Goal: Task Accomplishment & Management: Complete application form

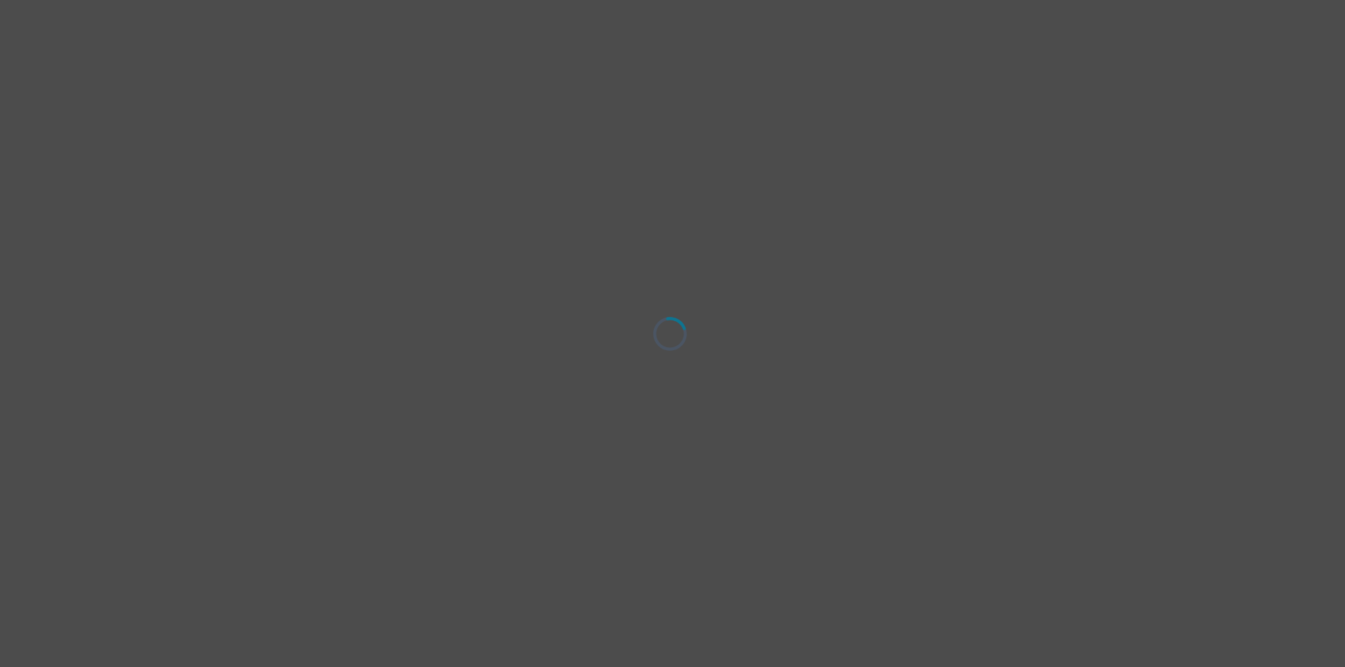
select select "male"
select select "Single"
select select "Bachelor degree"
select select "Facebook/Instagram Ads"
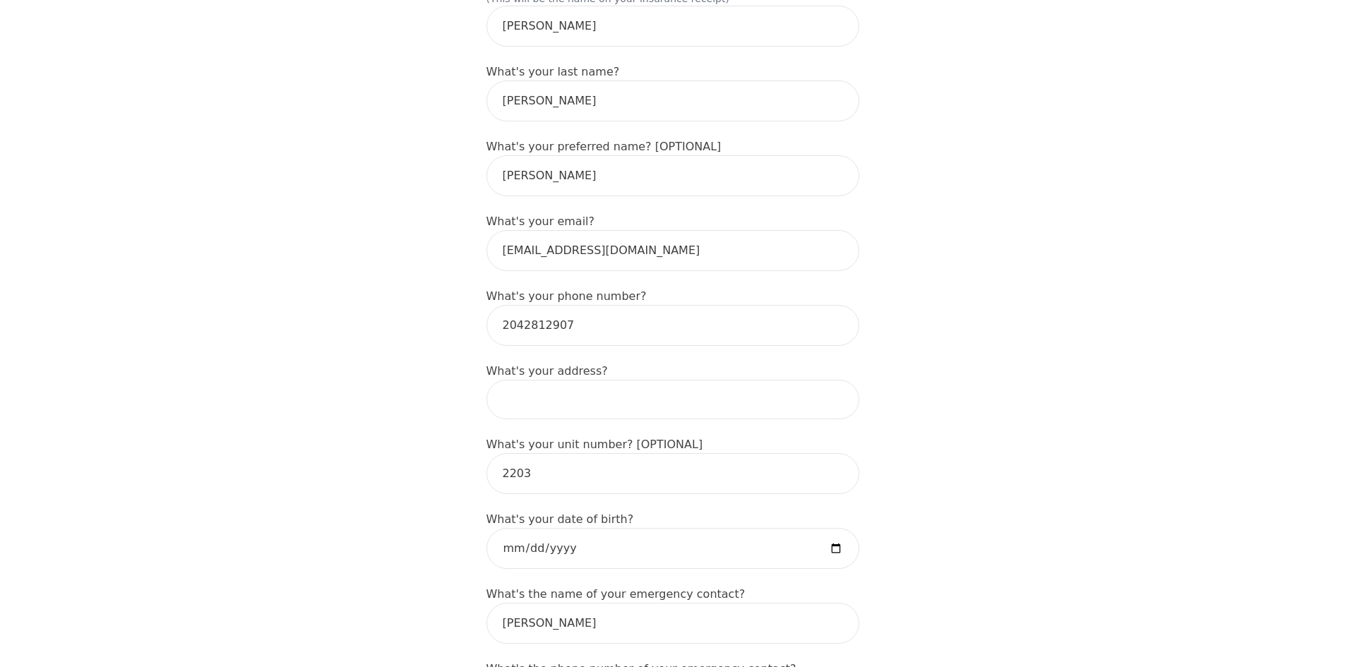
scroll to position [283, 0]
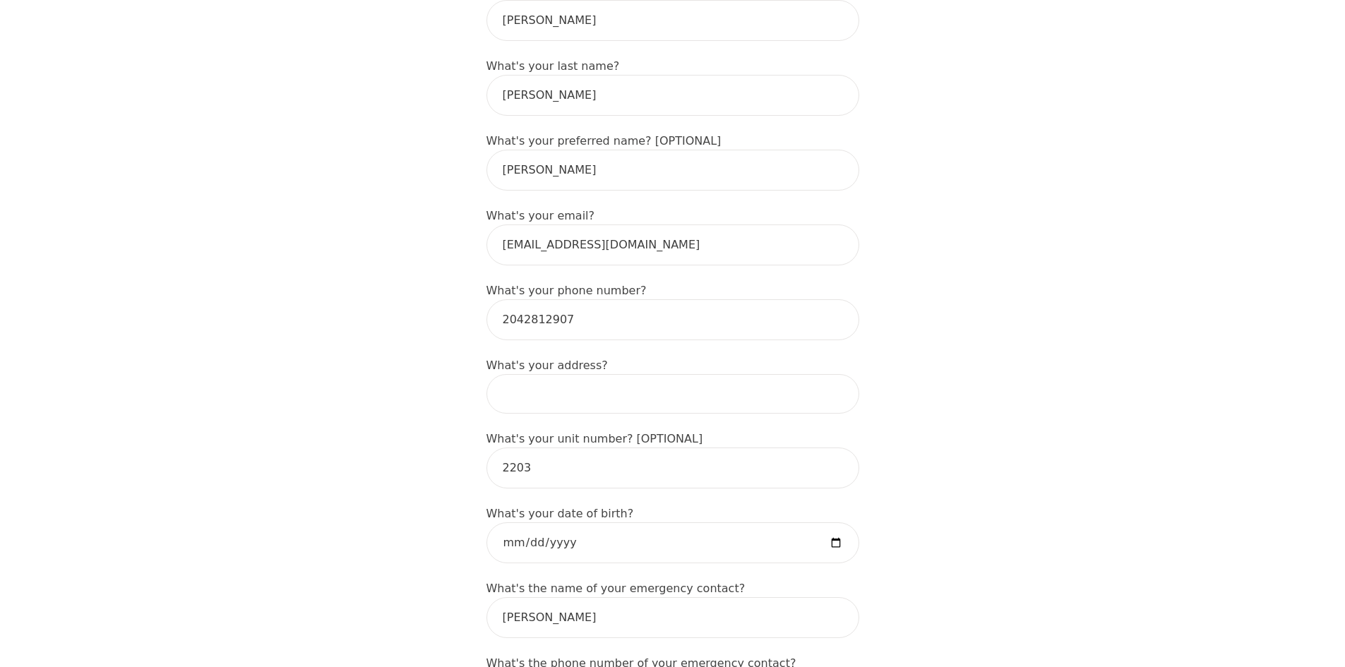
click at [569, 374] on input at bounding box center [673, 394] width 373 height 40
type input "134 Smith St,"
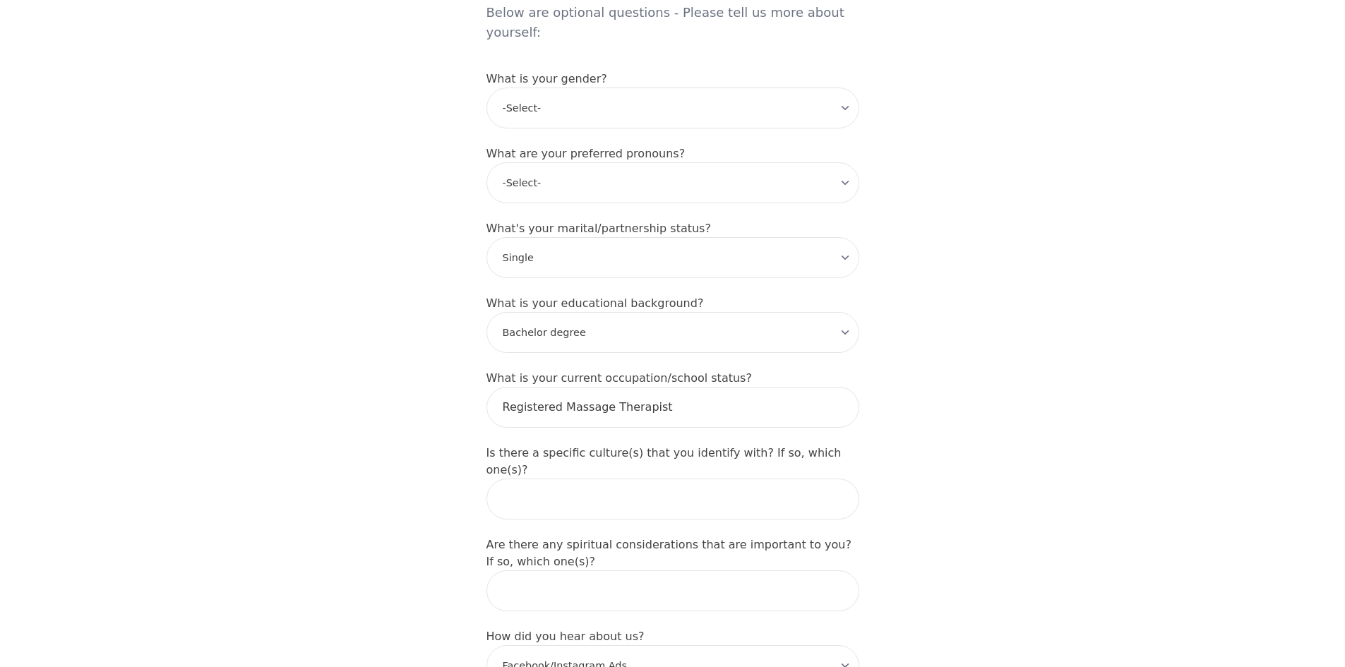
scroll to position [1201, 0]
click at [797, 311] on select "-Select- Less than high school High school Associate degree Bachelor degree Mas…" at bounding box center [673, 331] width 373 height 41
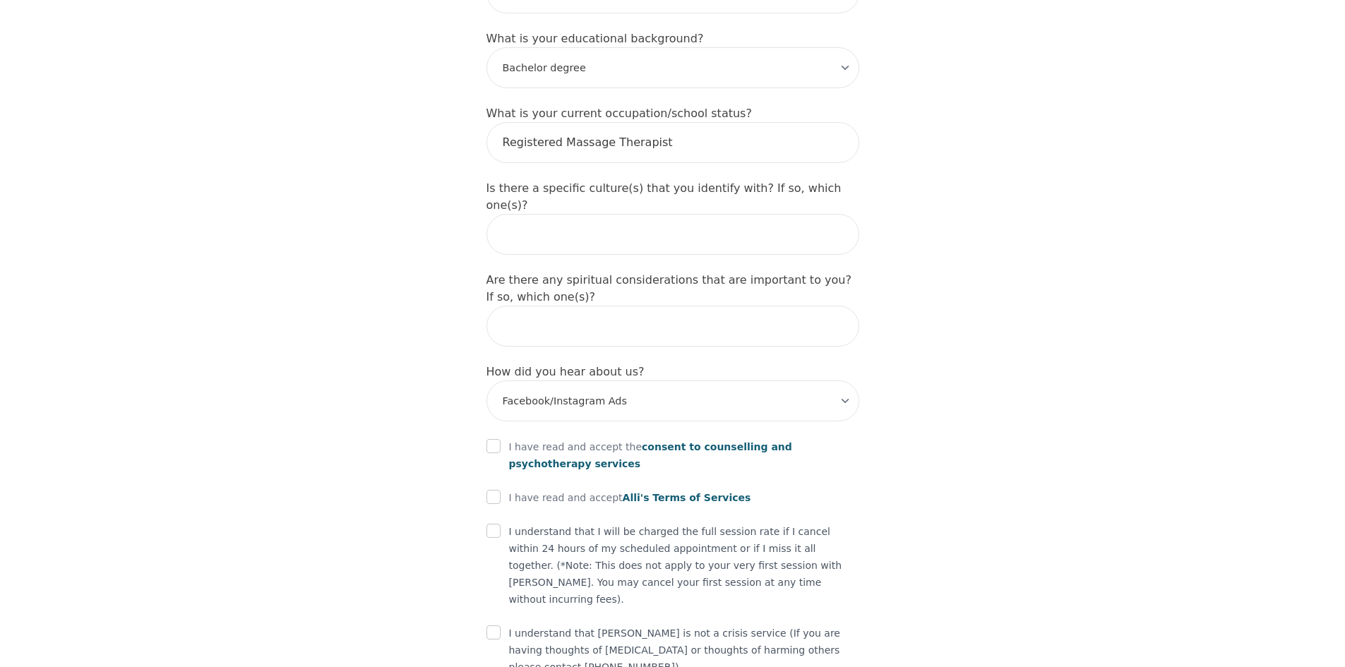
scroll to position [1473, 0]
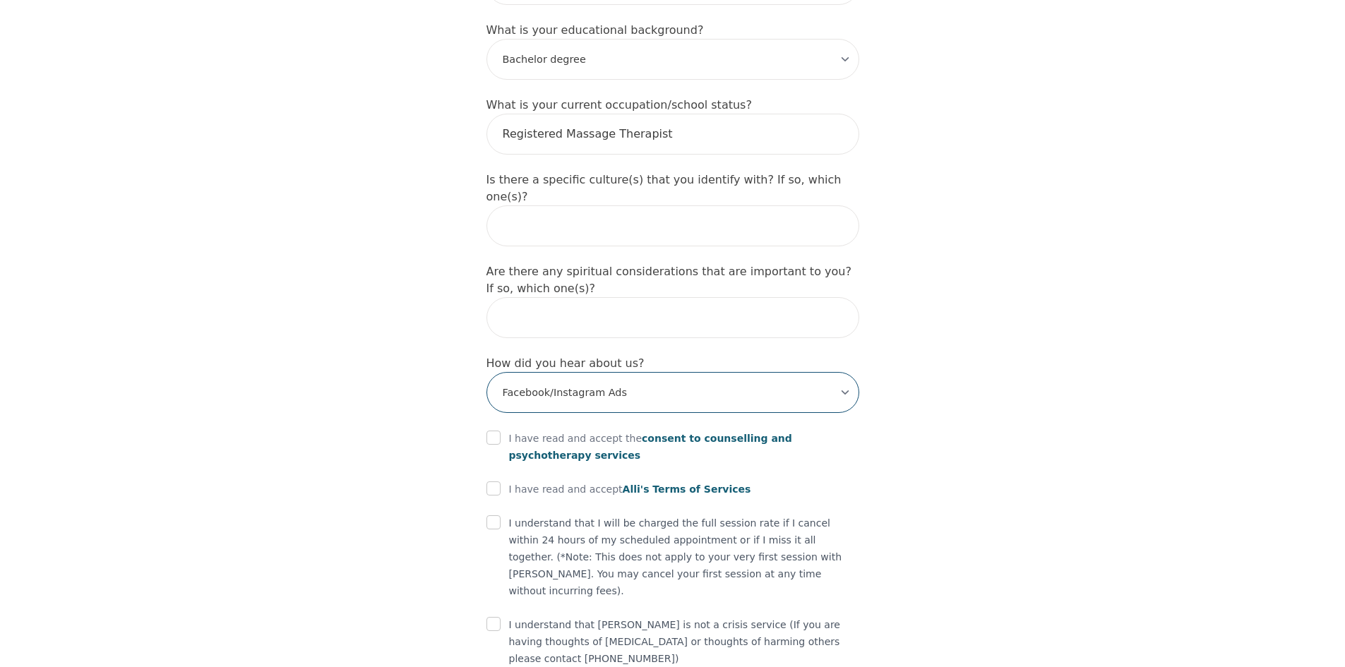
click at [848, 372] on select "-Select- Physician/Specialist Friend Facebook Instagram Google Search Google Ad…" at bounding box center [673, 392] width 373 height 41
select select "Instagram"
click at [487, 372] on select "-Select- Physician/Specialist Friend Facebook Instagram Google Search Google Ad…" at bounding box center [673, 392] width 373 height 41
click at [489, 430] on div at bounding box center [494, 438] width 14 height 17
click at [497, 431] on input "checkbox" at bounding box center [494, 438] width 14 height 14
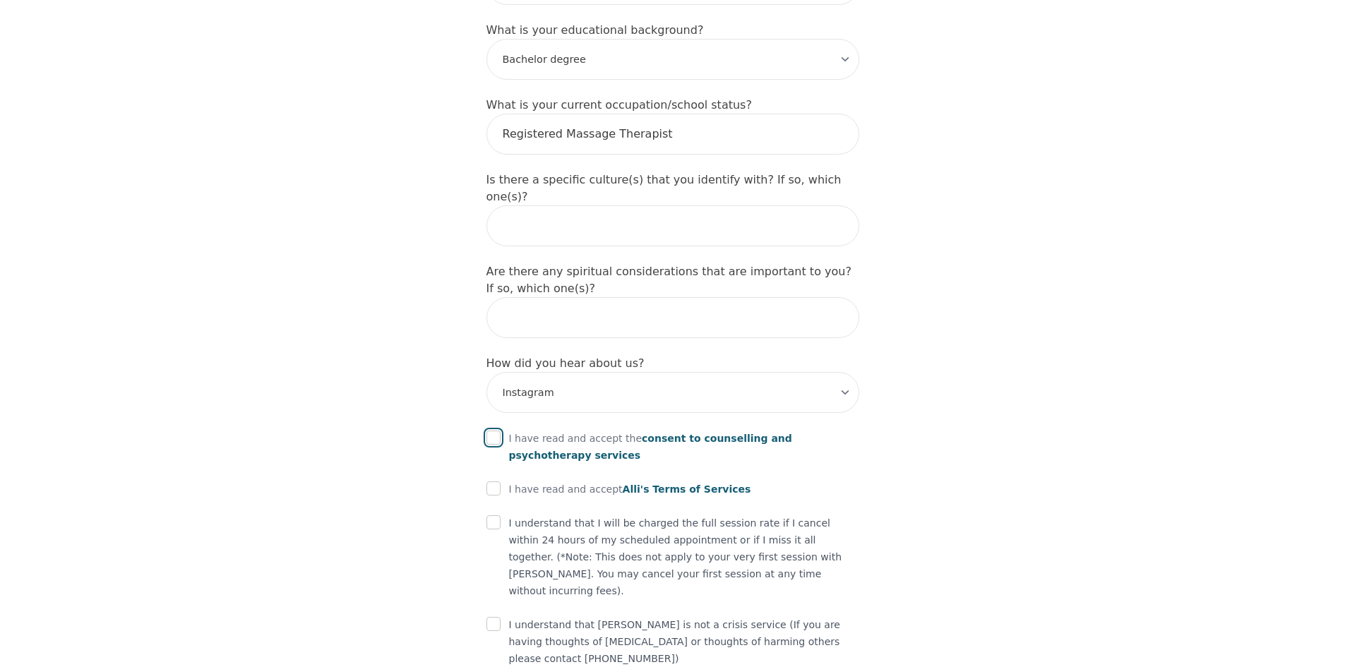
checkbox input "true"
click at [494, 482] on input "checkbox" at bounding box center [494, 489] width 14 height 14
checkbox input "true"
click at [496, 516] on input "checkbox" at bounding box center [494, 523] width 14 height 14
checkbox input "true"
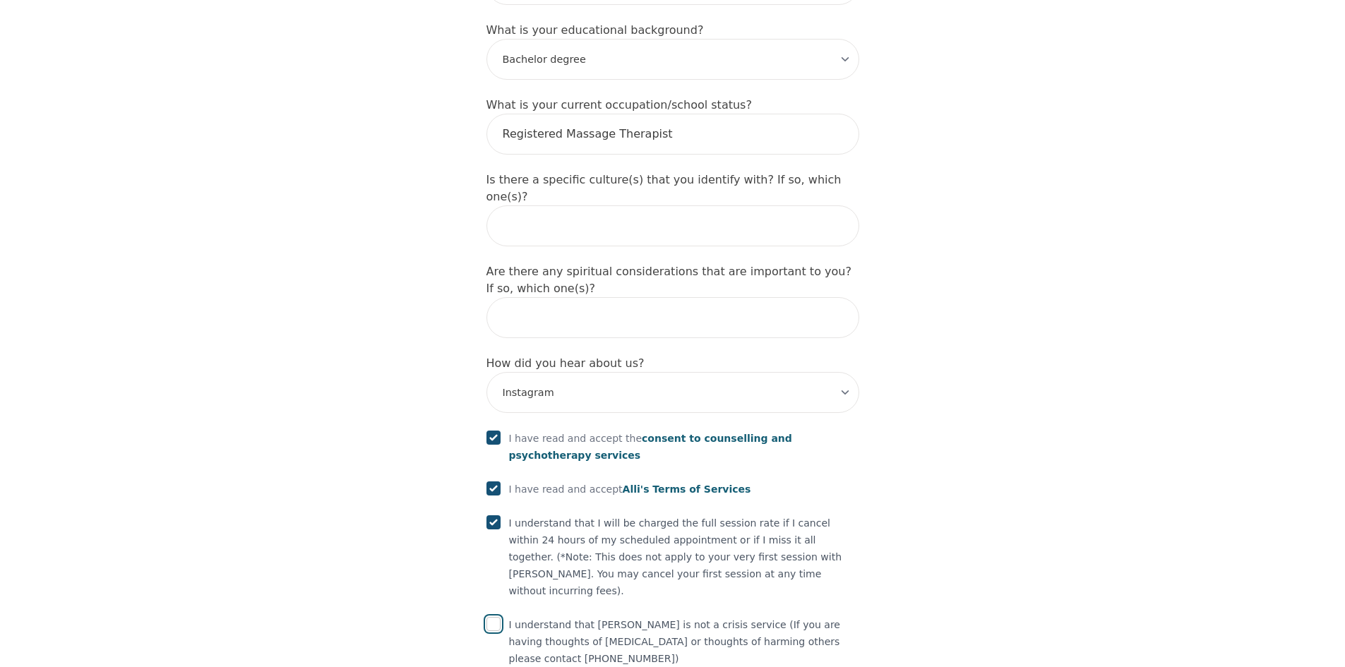
click at [490, 617] on input "checkbox" at bounding box center [494, 624] width 14 height 14
checkbox input "true"
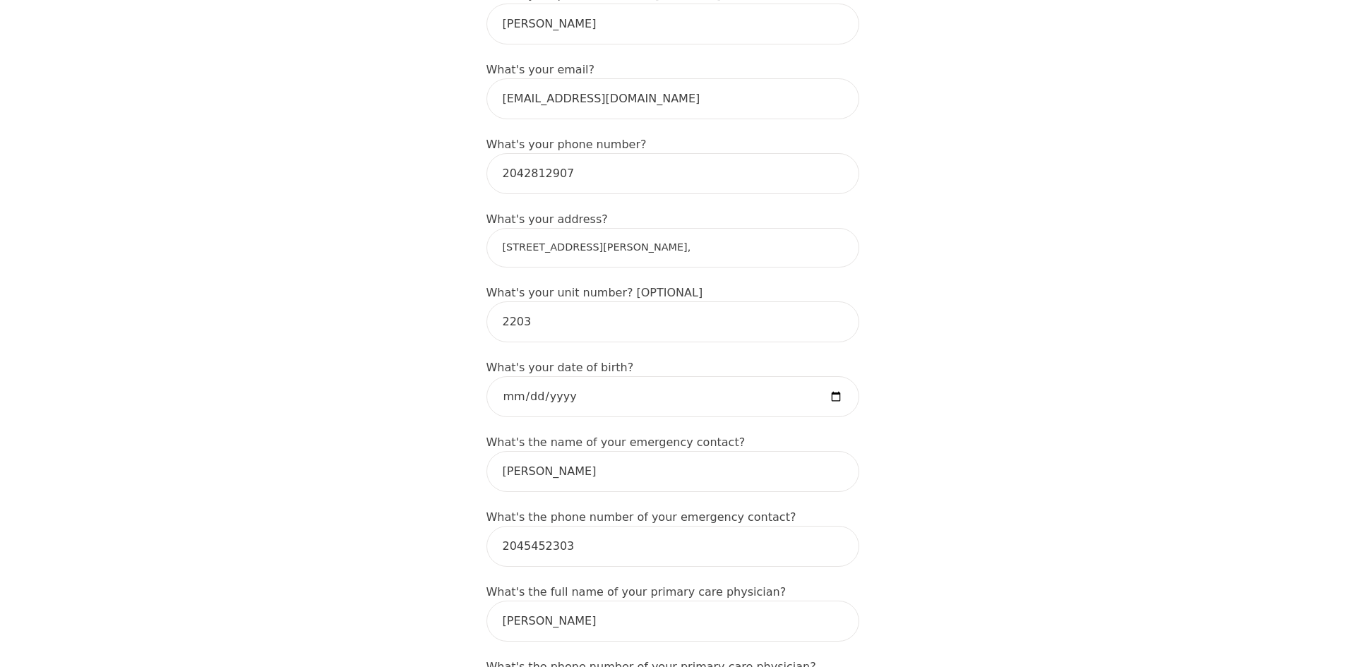
scroll to position [424, 0]
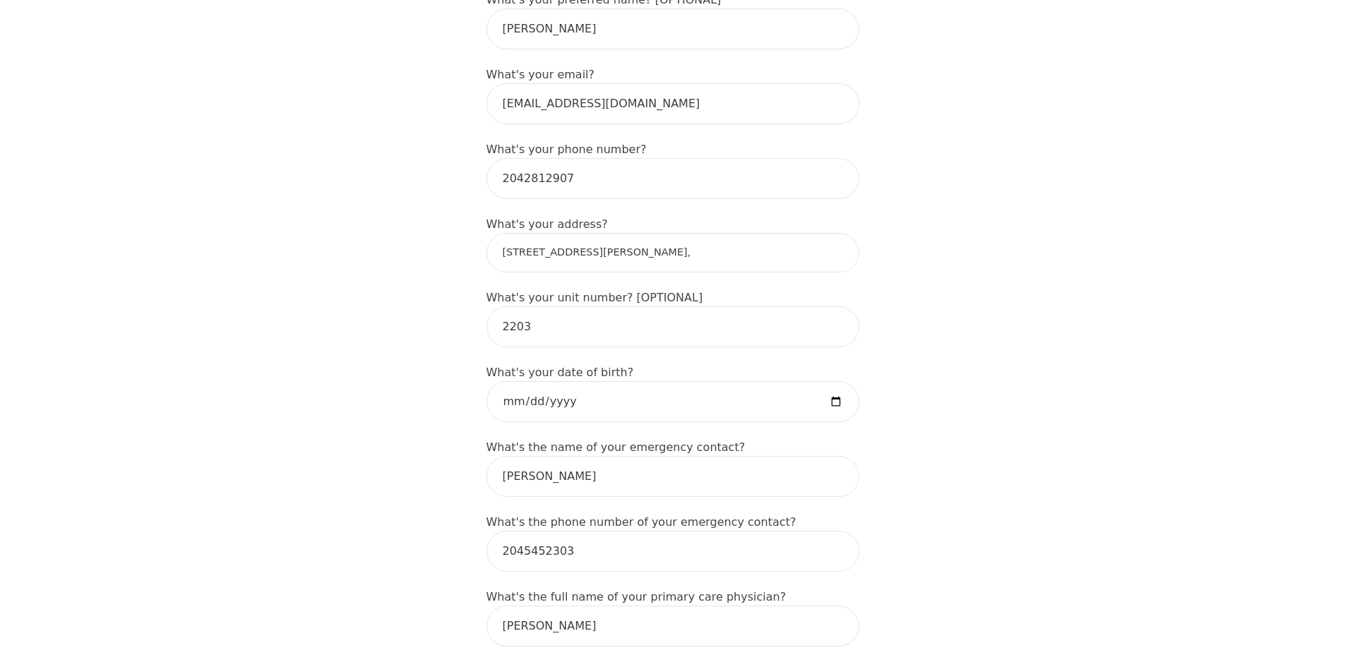
click at [611, 239] on input "134 Smith St," at bounding box center [673, 253] width 373 height 40
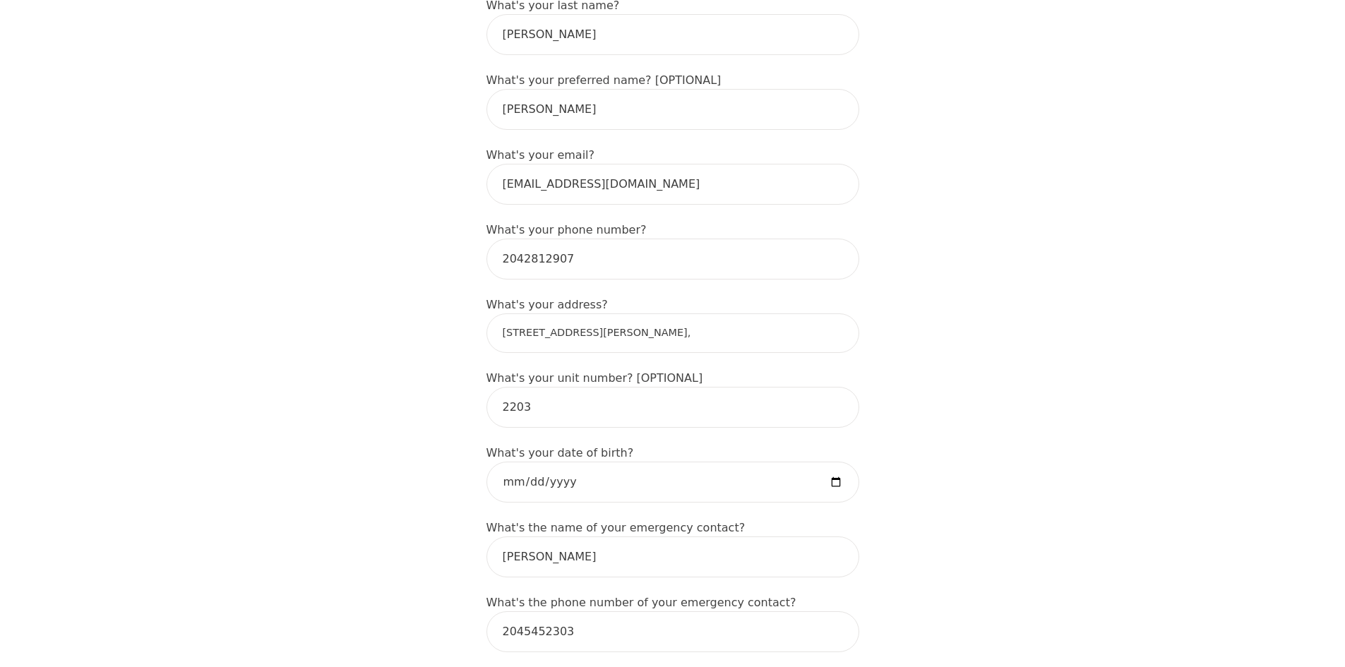
scroll to position [326, 0]
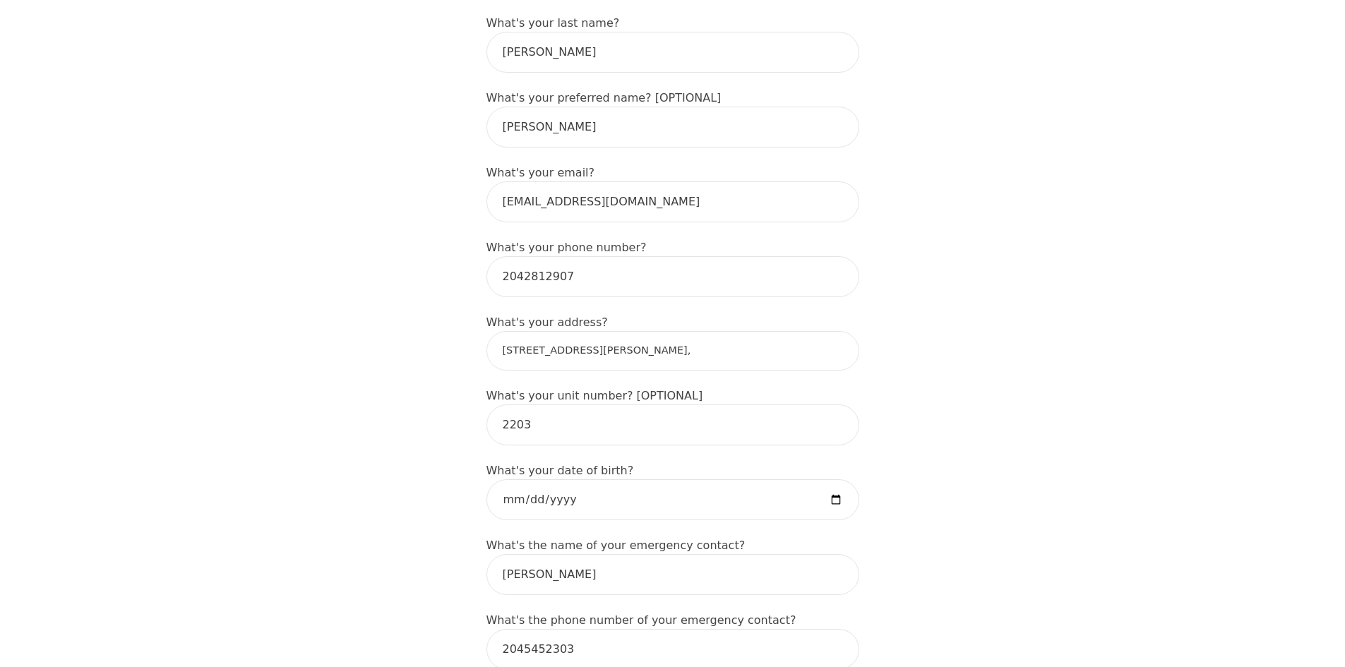
click at [691, 333] on input "134 Smith St," at bounding box center [673, 351] width 373 height 40
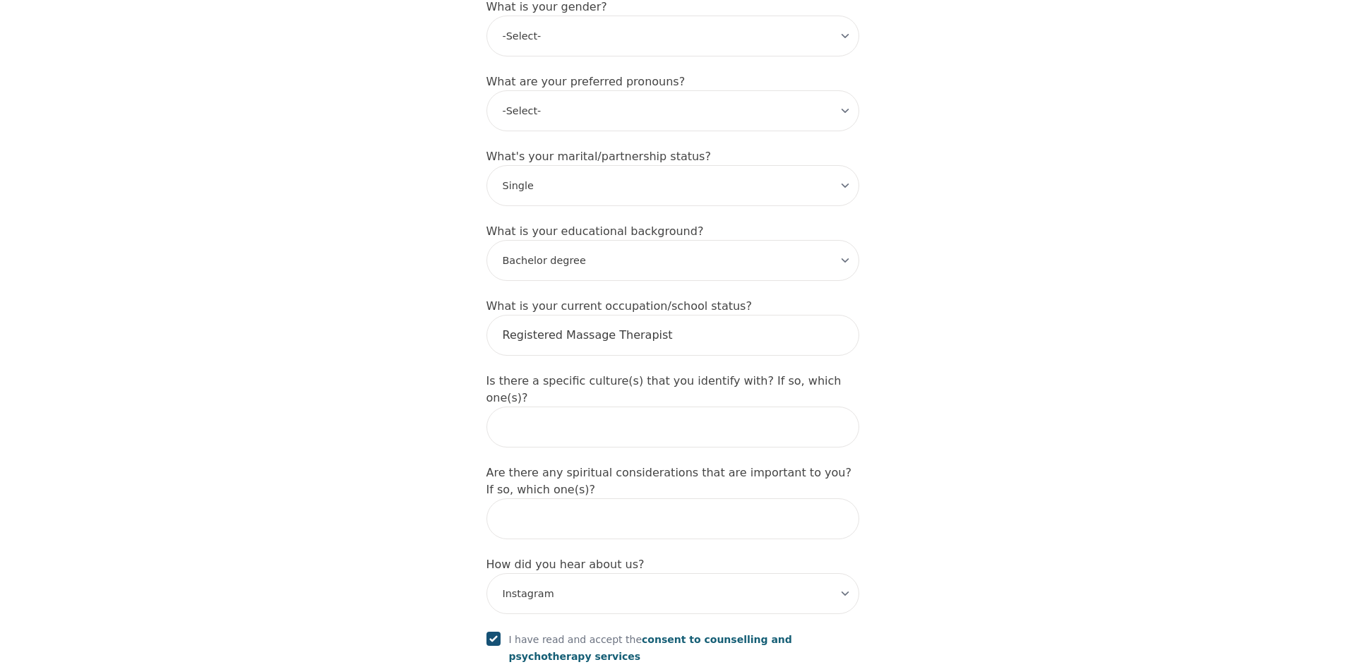
scroll to position [1526, 0]
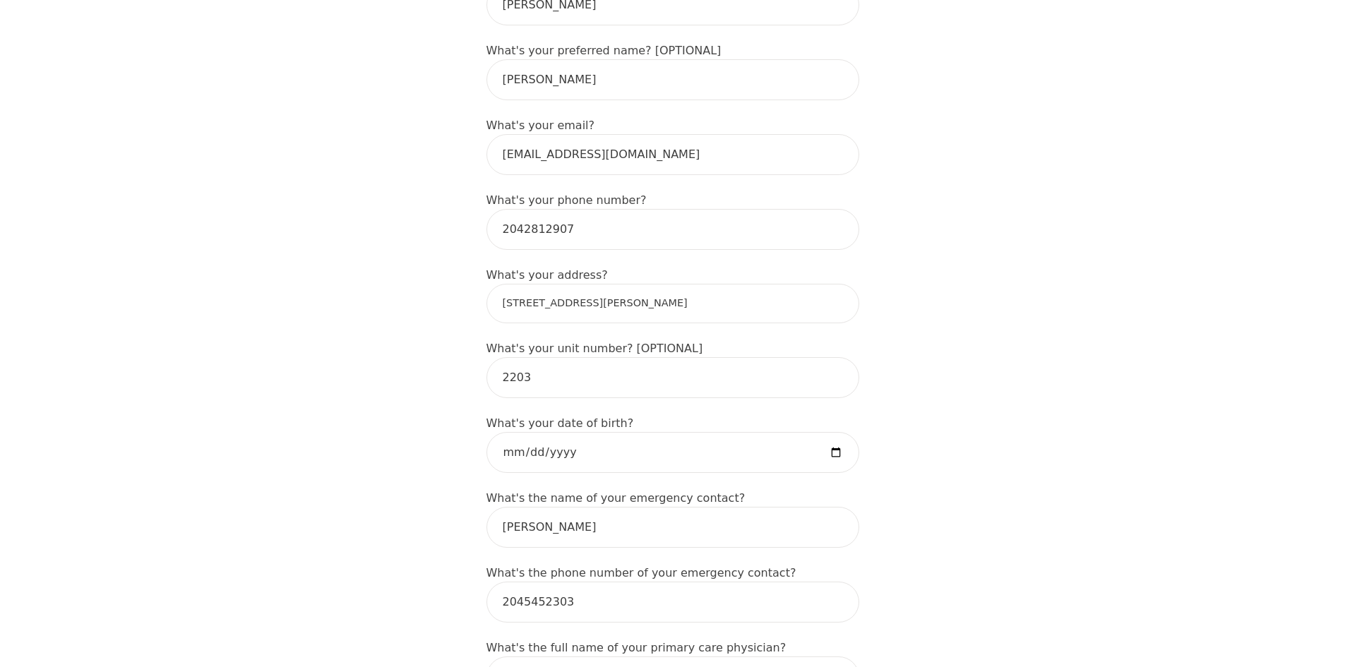
scroll to position [326, 0]
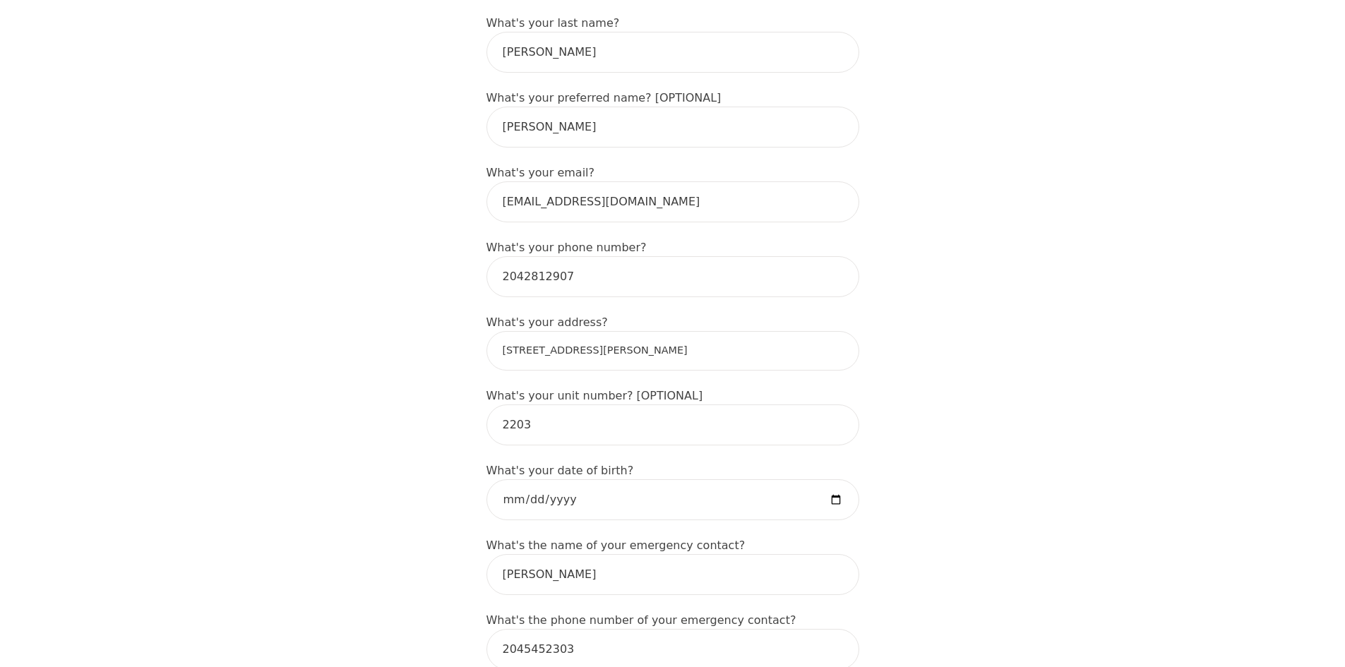
click at [840, 331] on input "134 Smith Street" at bounding box center [673, 351] width 373 height 40
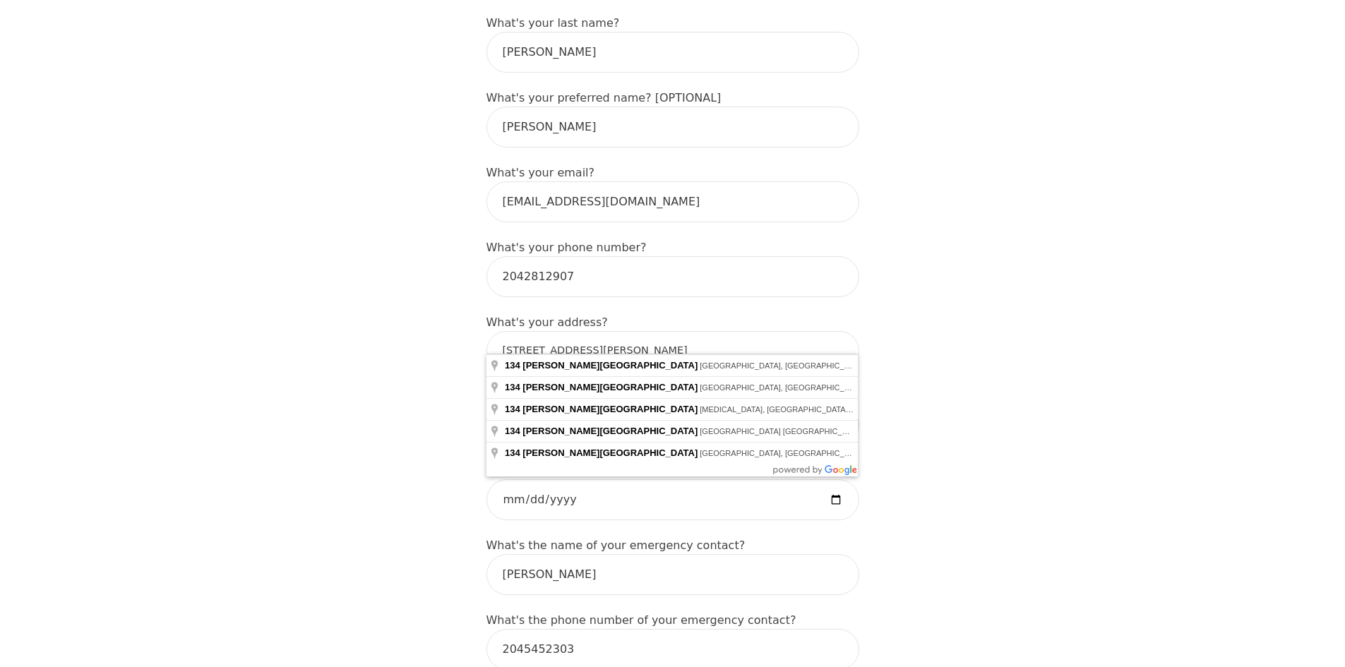
drag, startPoint x: 706, startPoint y: 355, endPoint x: 710, endPoint y: 367, distance: 12.7
type input "134 Smith St, Winnipeg, MB R3C 3W2, Canada"
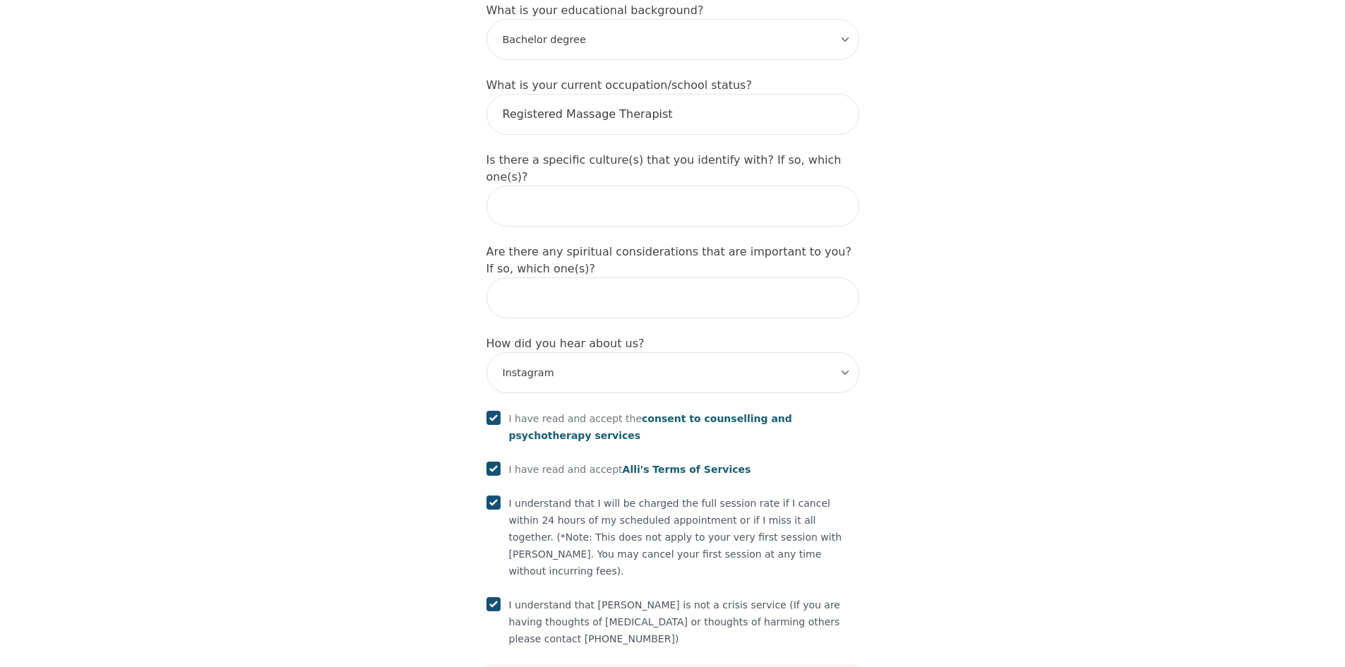
scroll to position [1526, 0]
